Goal: Information Seeking & Learning: Learn about a topic

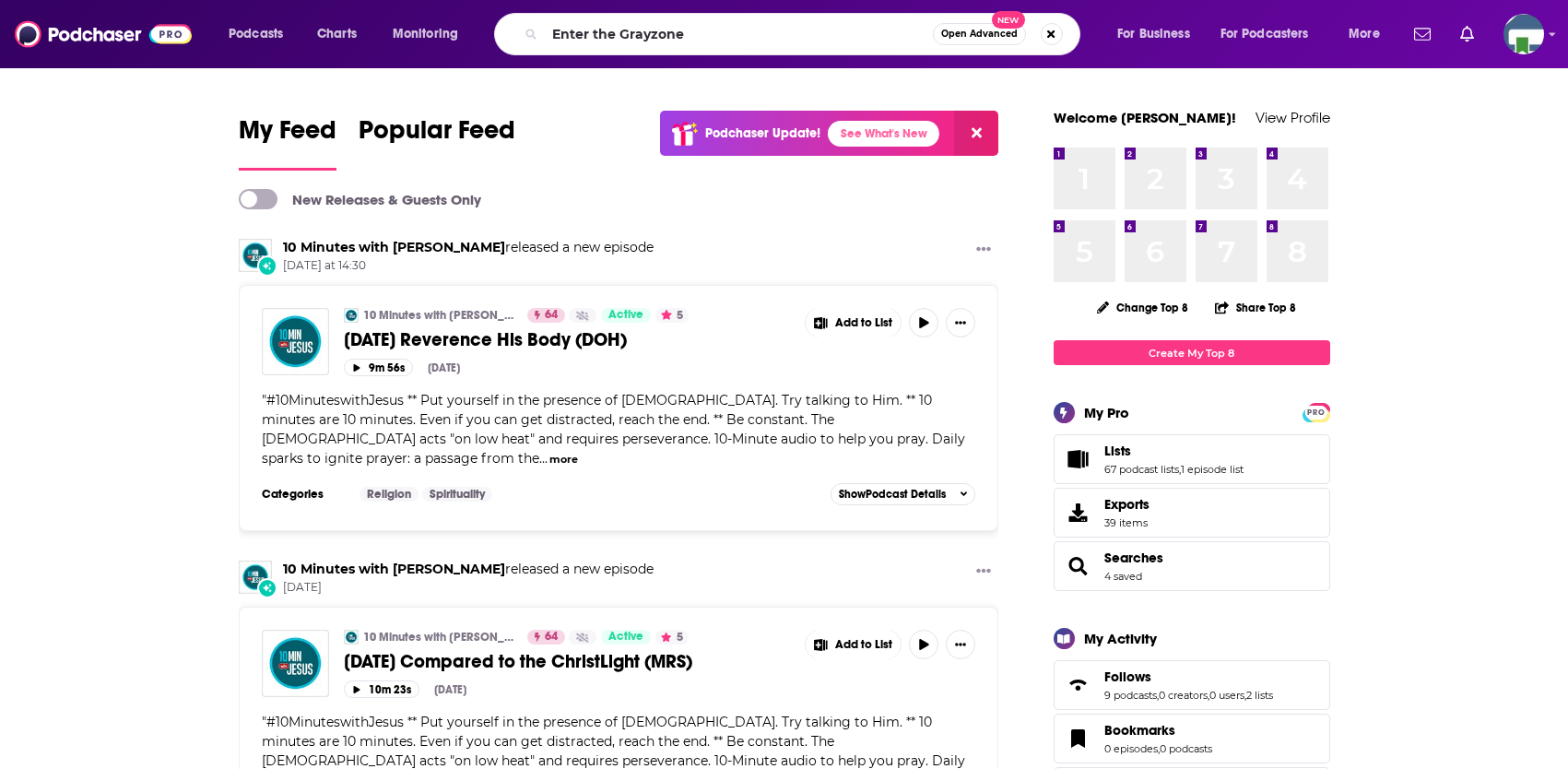
type input "Enter the Grayzone"
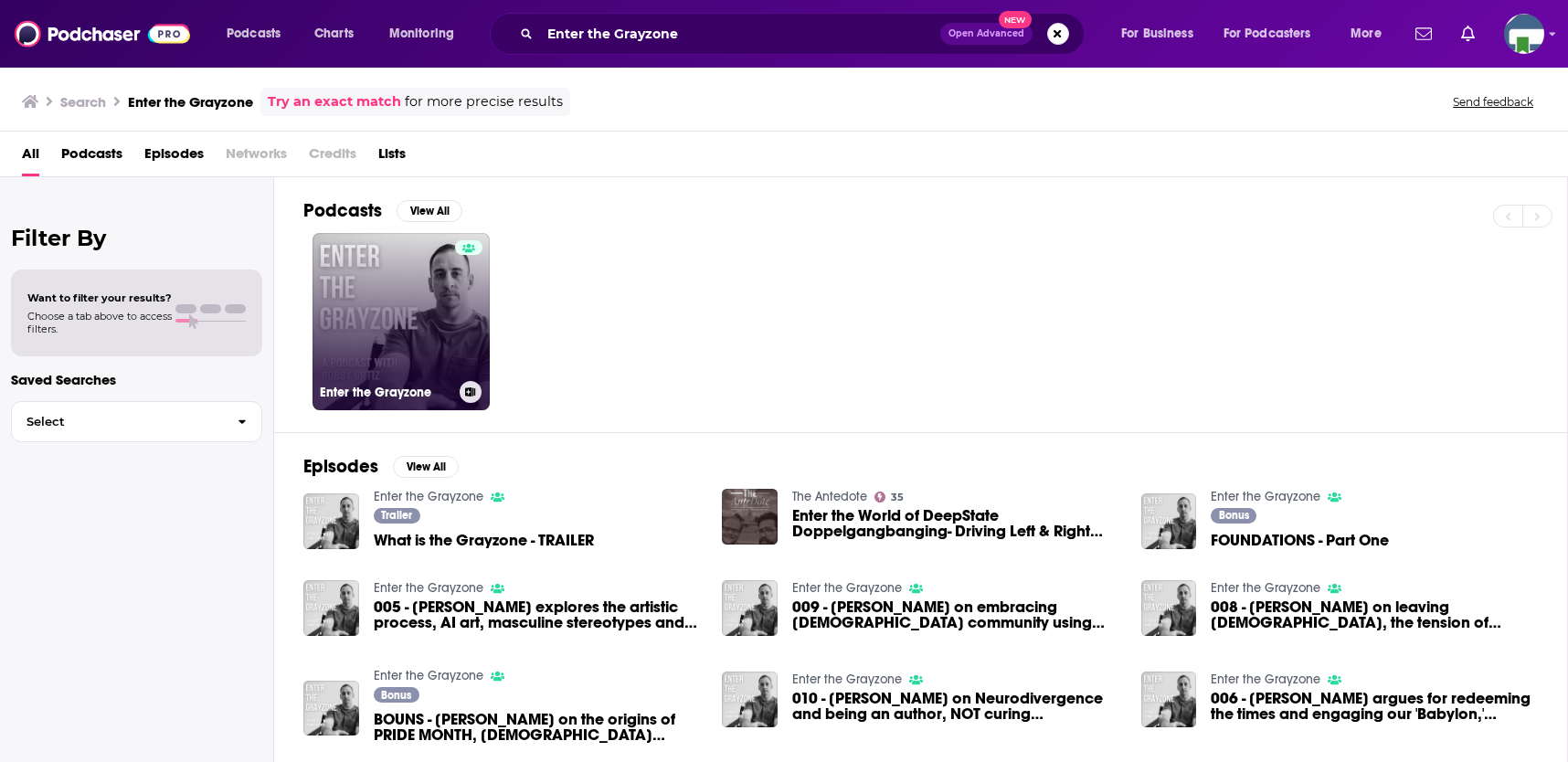
click at [460, 286] on div at bounding box center [469, 310] width 28 height 140
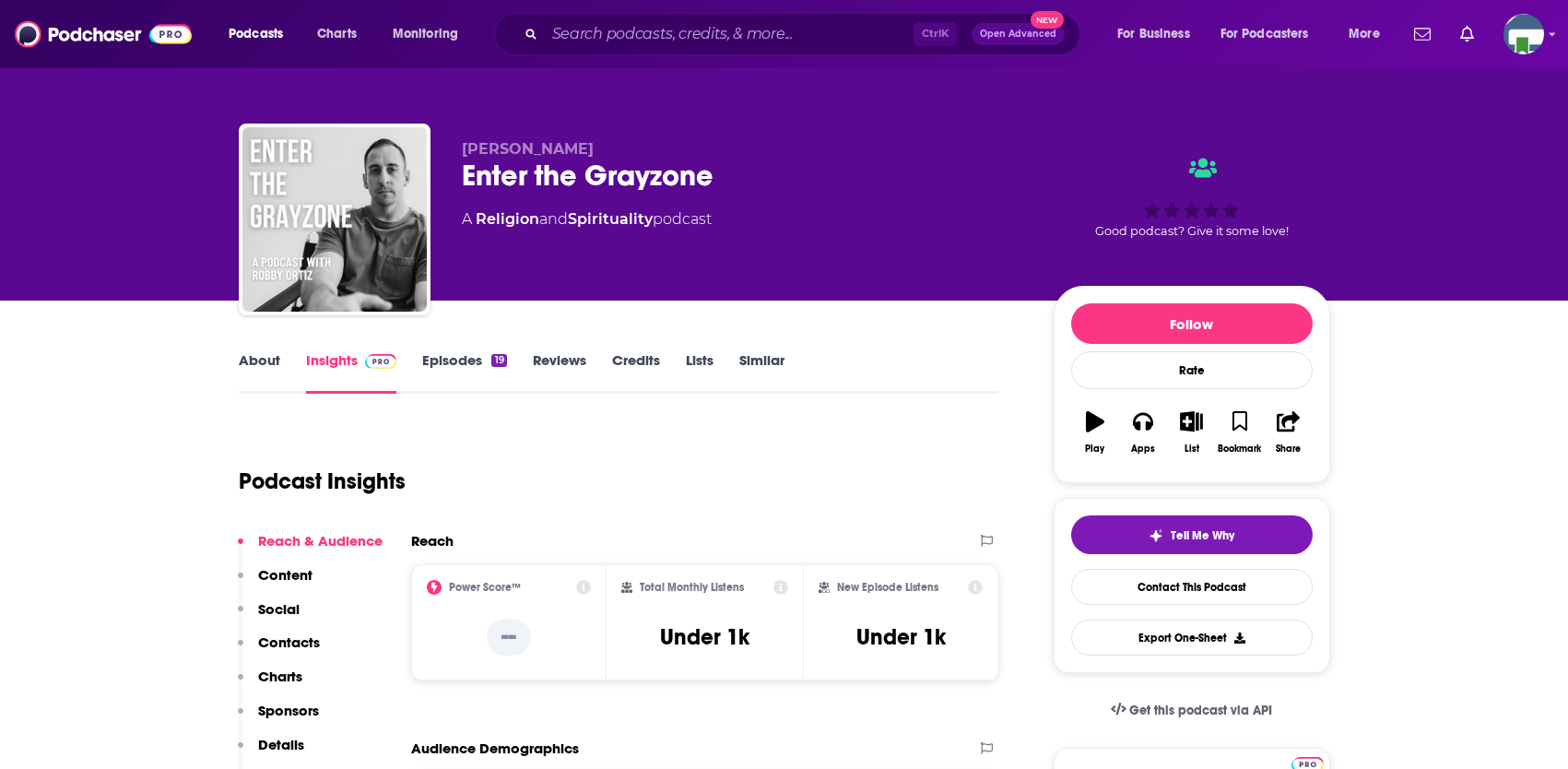
click at [265, 358] on link "About" at bounding box center [259, 373] width 42 height 43
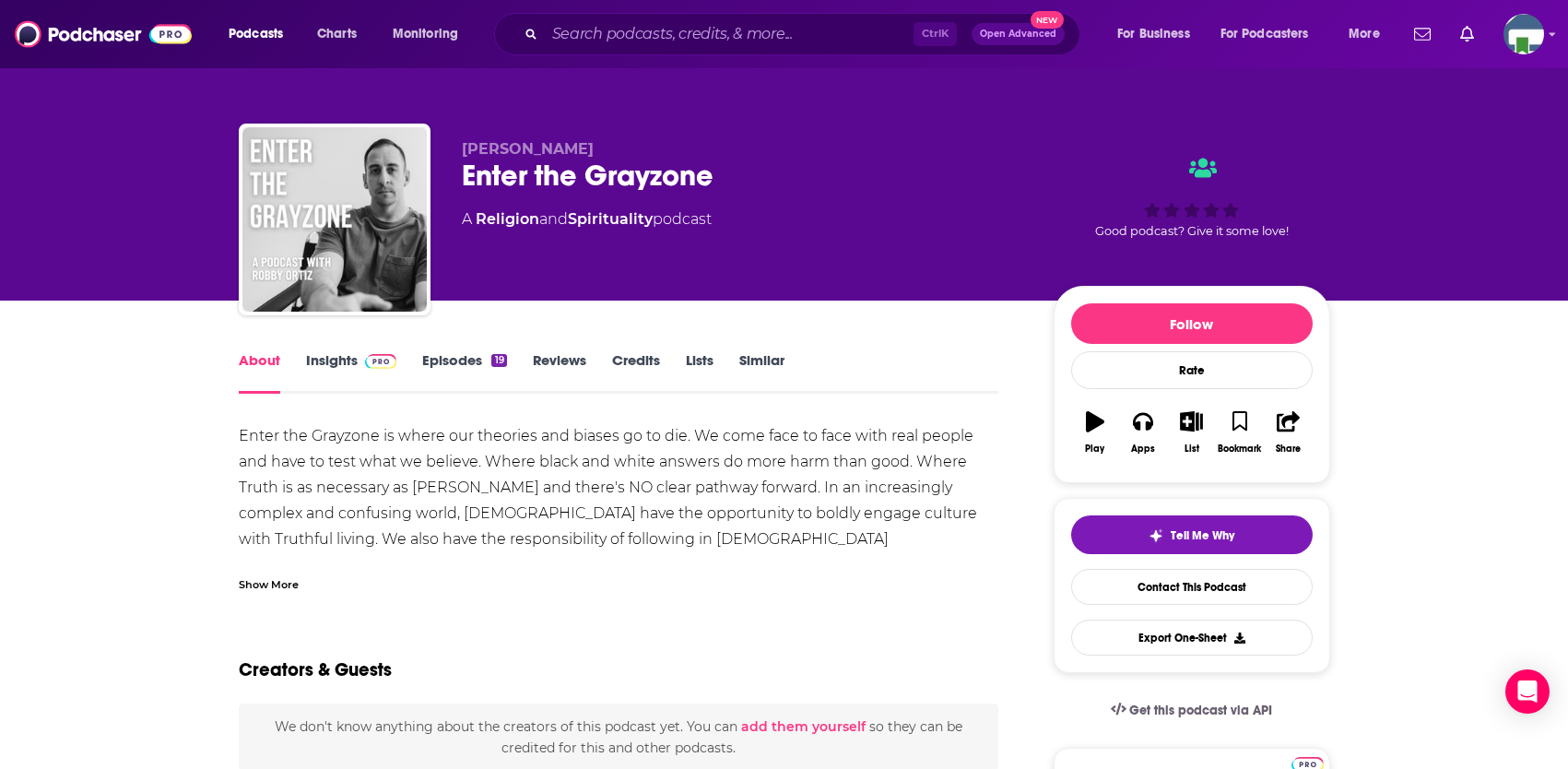
click at [279, 583] on div "Show More" at bounding box center [268, 583] width 60 height 18
